Goal: Task Accomplishment & Management: Manage account settings

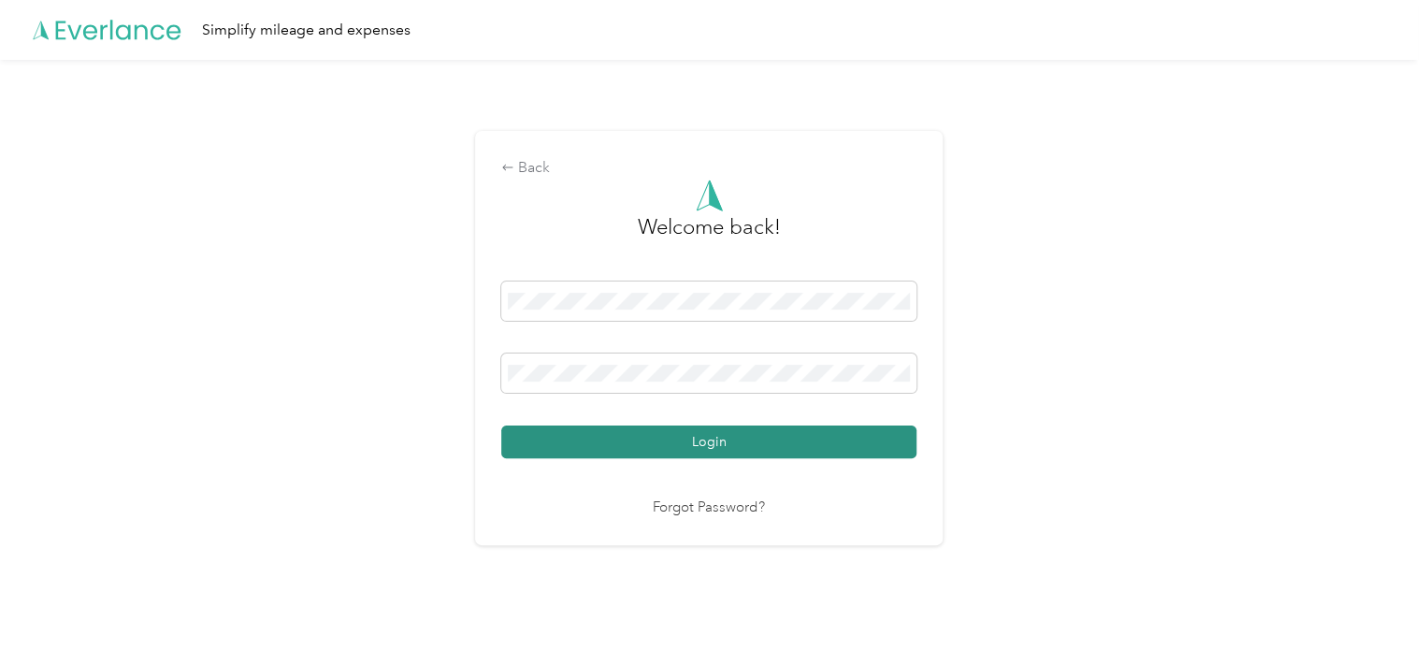
click at [731, 440] on button "Login" at bounding box center [708, 441] width 415 height 33
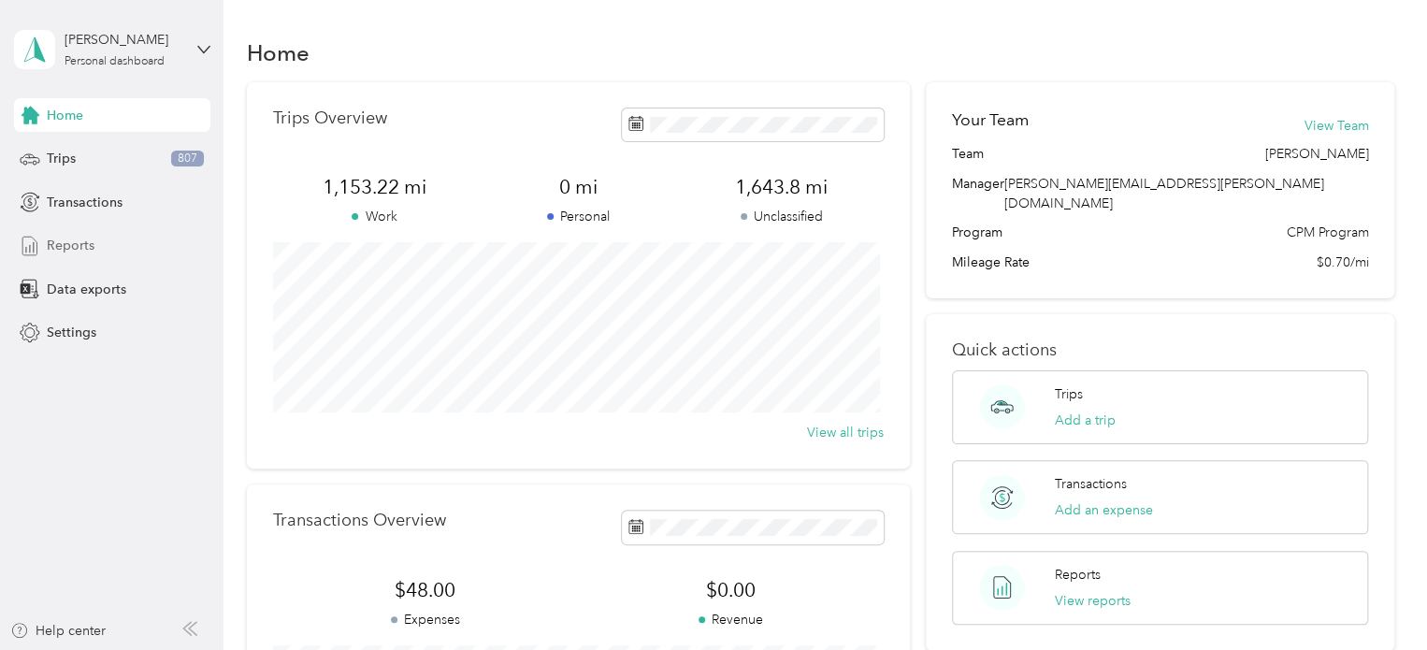
click at [79, 238] on span "Reports" at bounding box center [71, 246] width 48 height 20
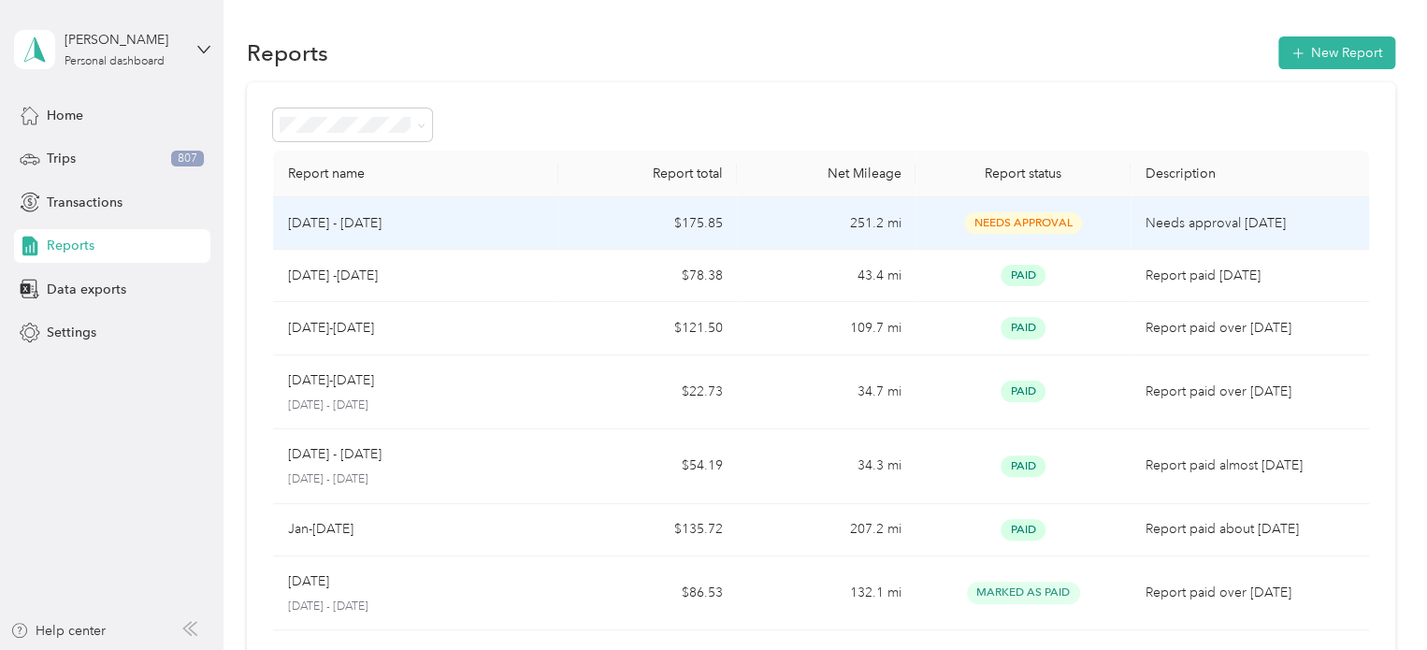
click at [729, 231] on td "$175.85" at bounding box center [647, 223] width 179 height 52
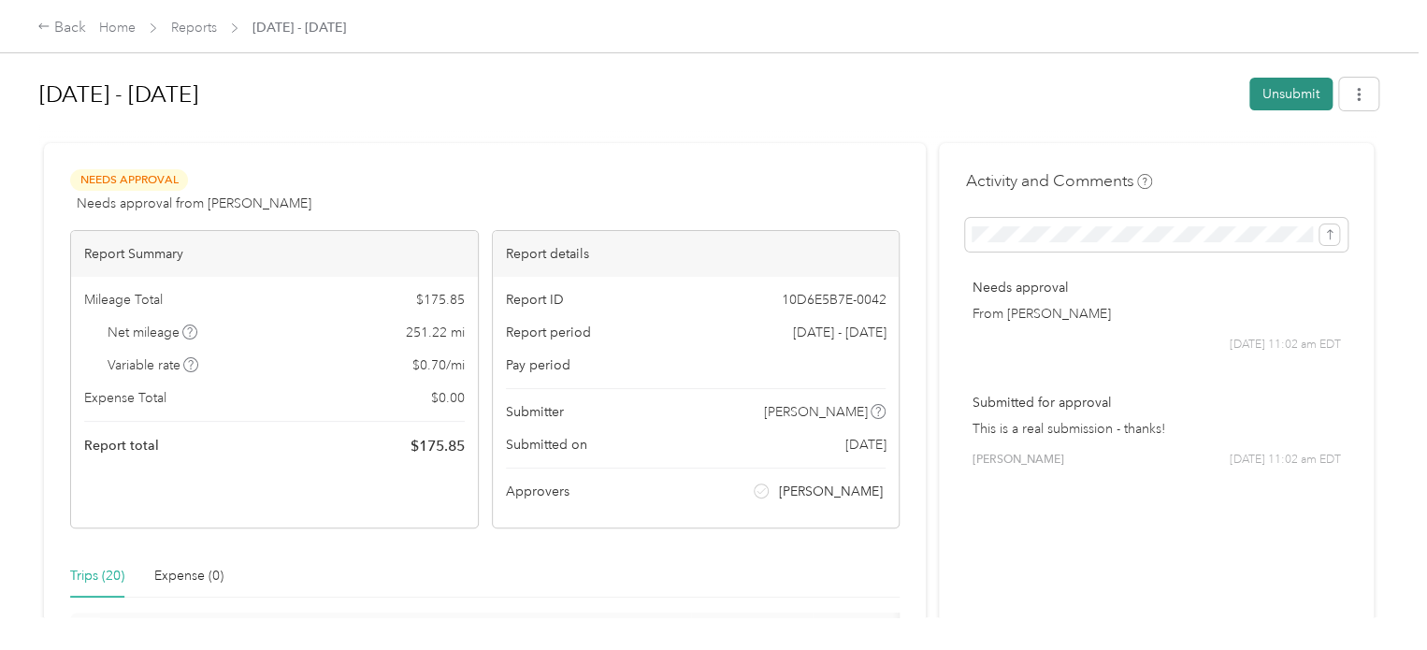
click at [1306, 92] on button "Unsubmit" at bounding box center [1290, 94] width 83 height 33
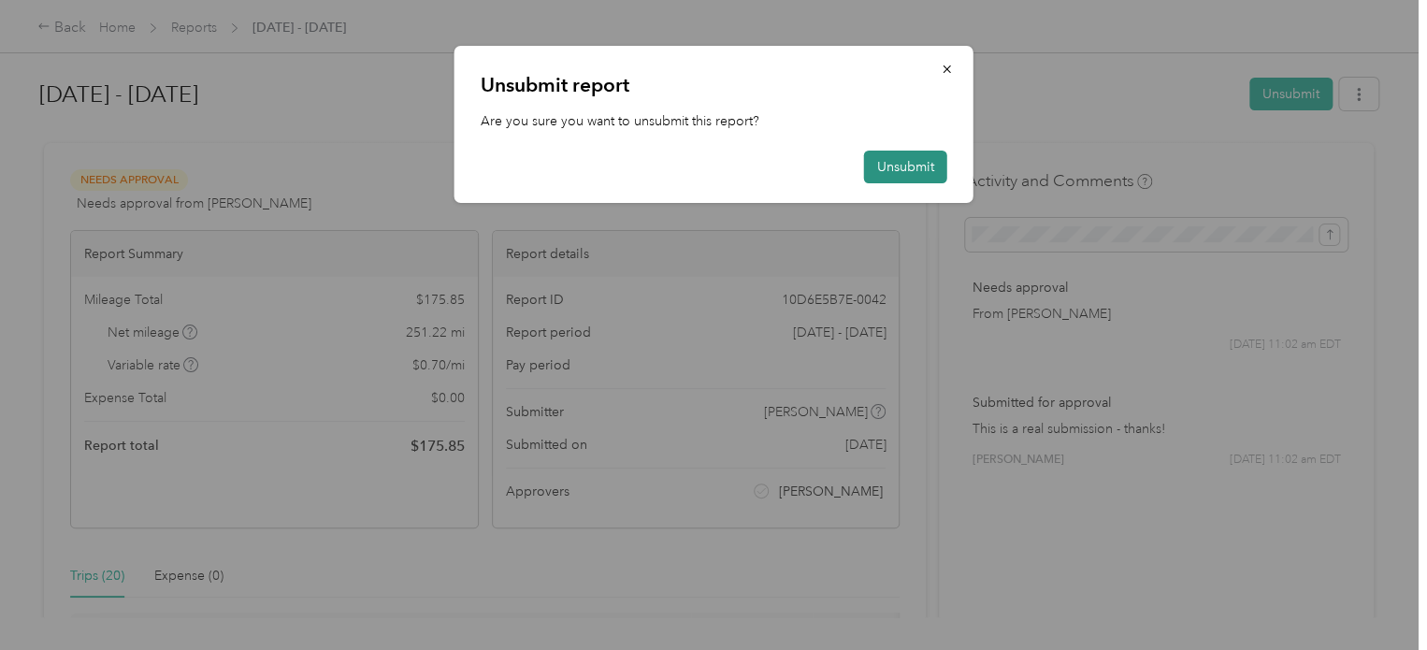
click at [901, 165] on button "Unsubmit" at bounding box center [905, 167] width 83 height 33
